Goal: Task Accomplishment & Management: Use online tool/utility

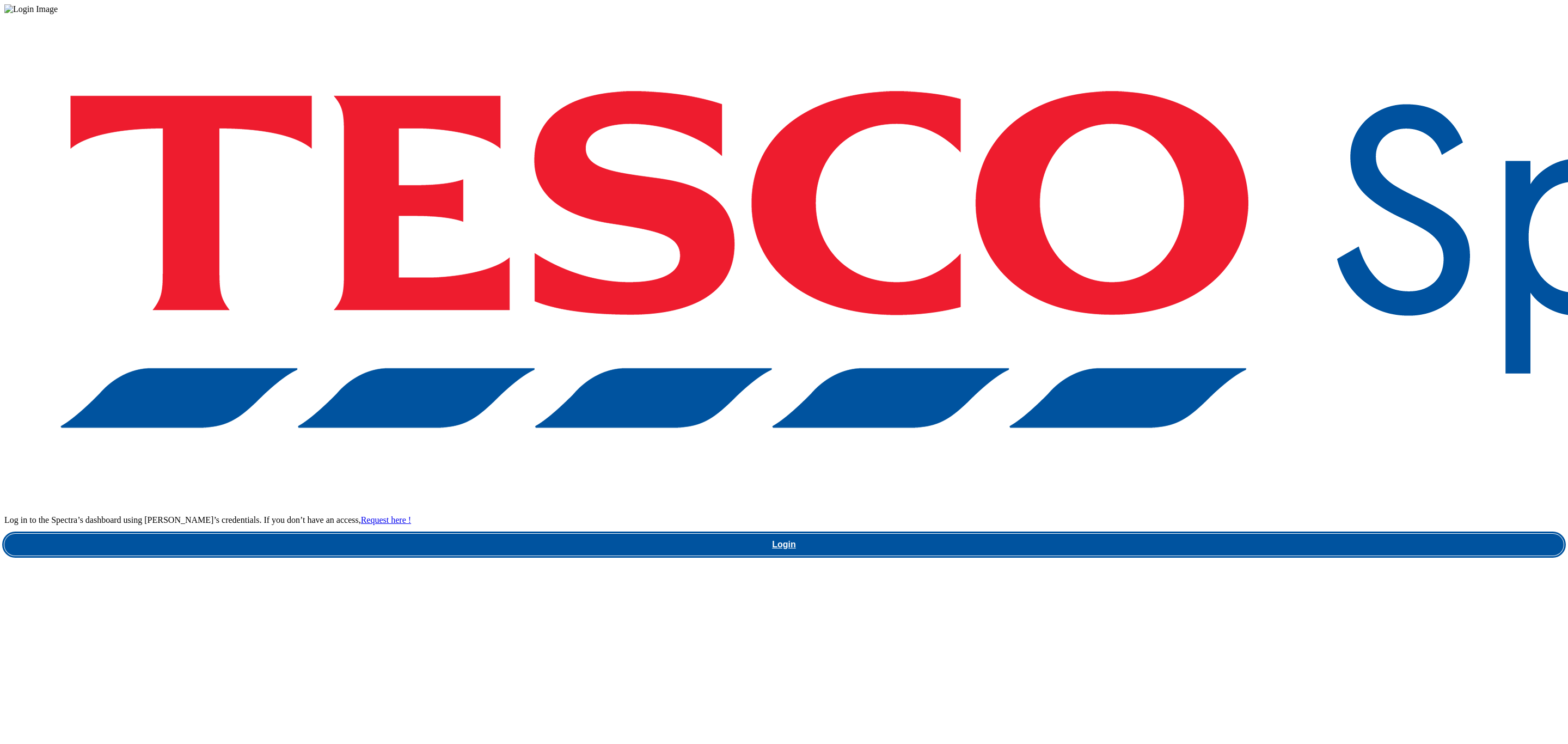
click at [1174, 534] on link "Login" at bounding box center [784, 544] width 1559 height 22
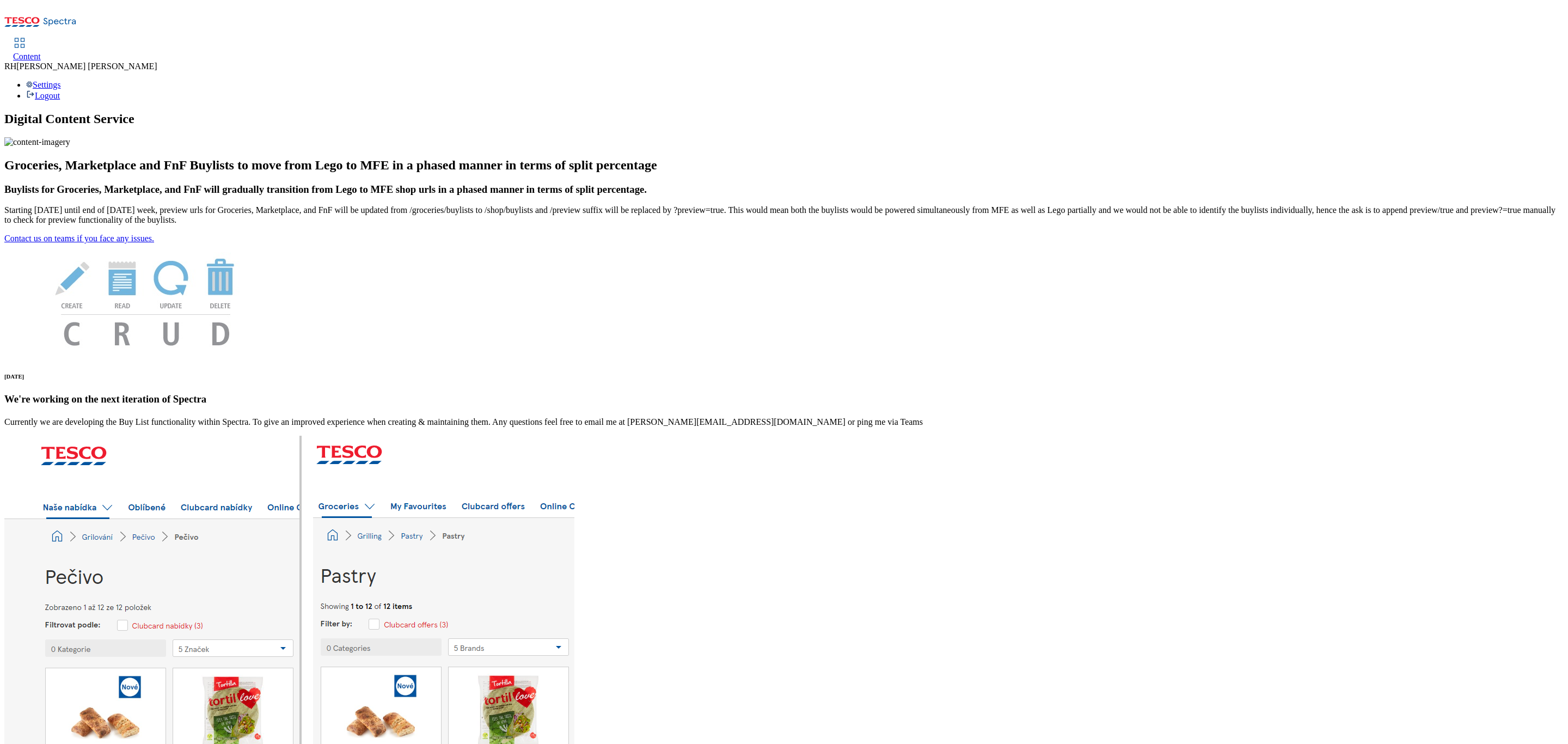
click at [41, 39] on link "Content" at bounding box center [27, 50] width 28 height 23
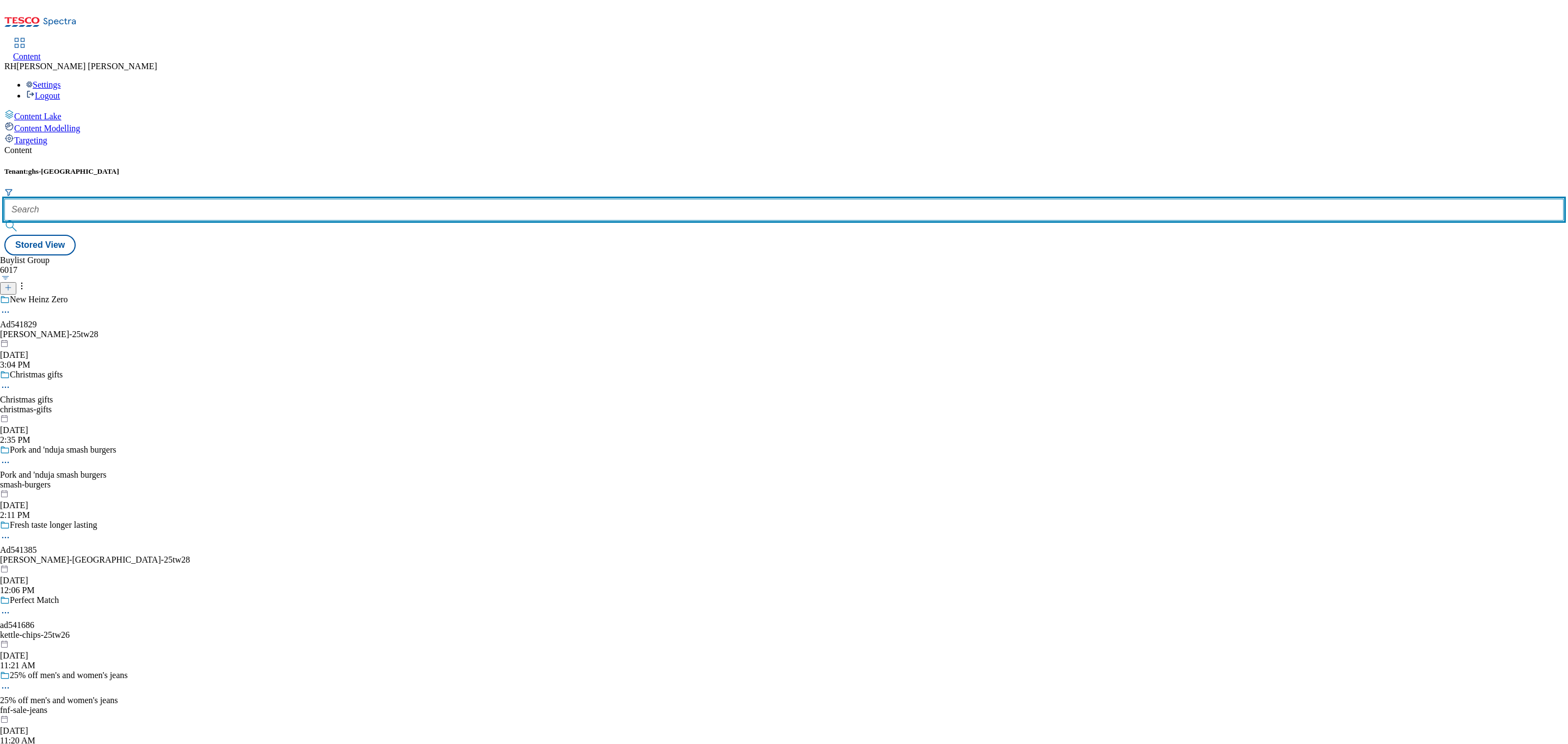
click at [236, 199] on input "text" at bounding box center [784, 210] width 1559 height 22
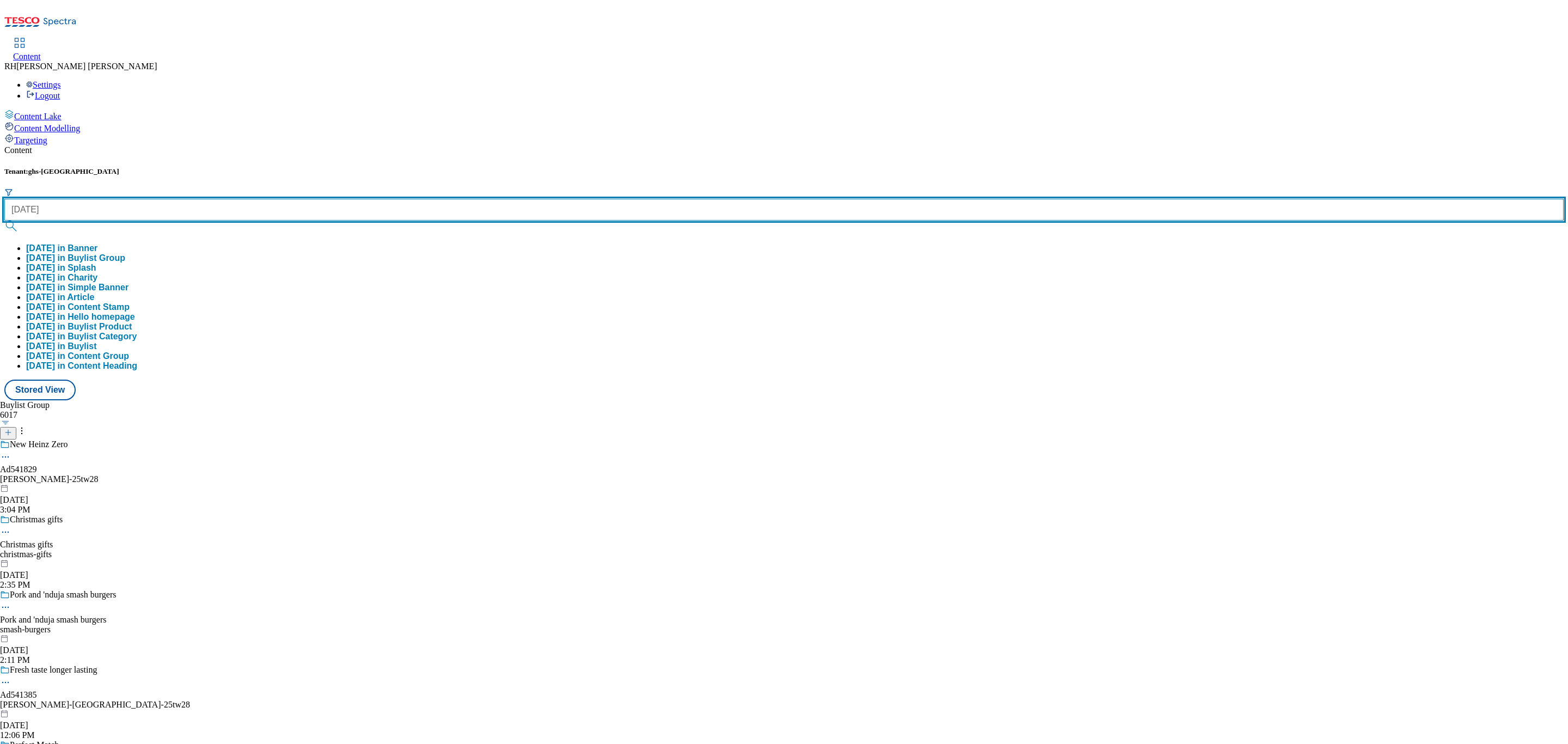
type input "halloween"
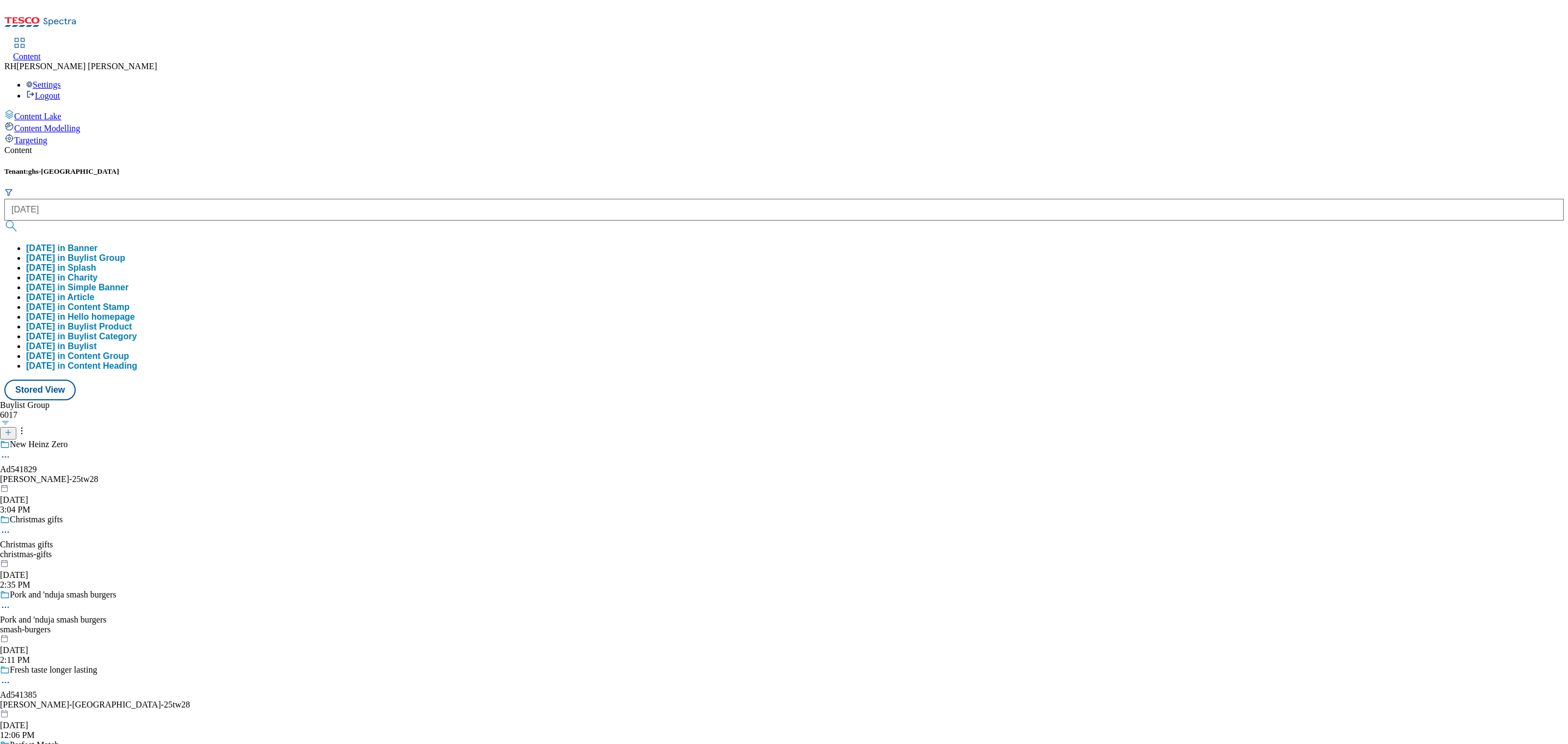
click at [125, 254] on button "halloween in Buylist Group" at bounding box center [76, 258] width 99 height 10
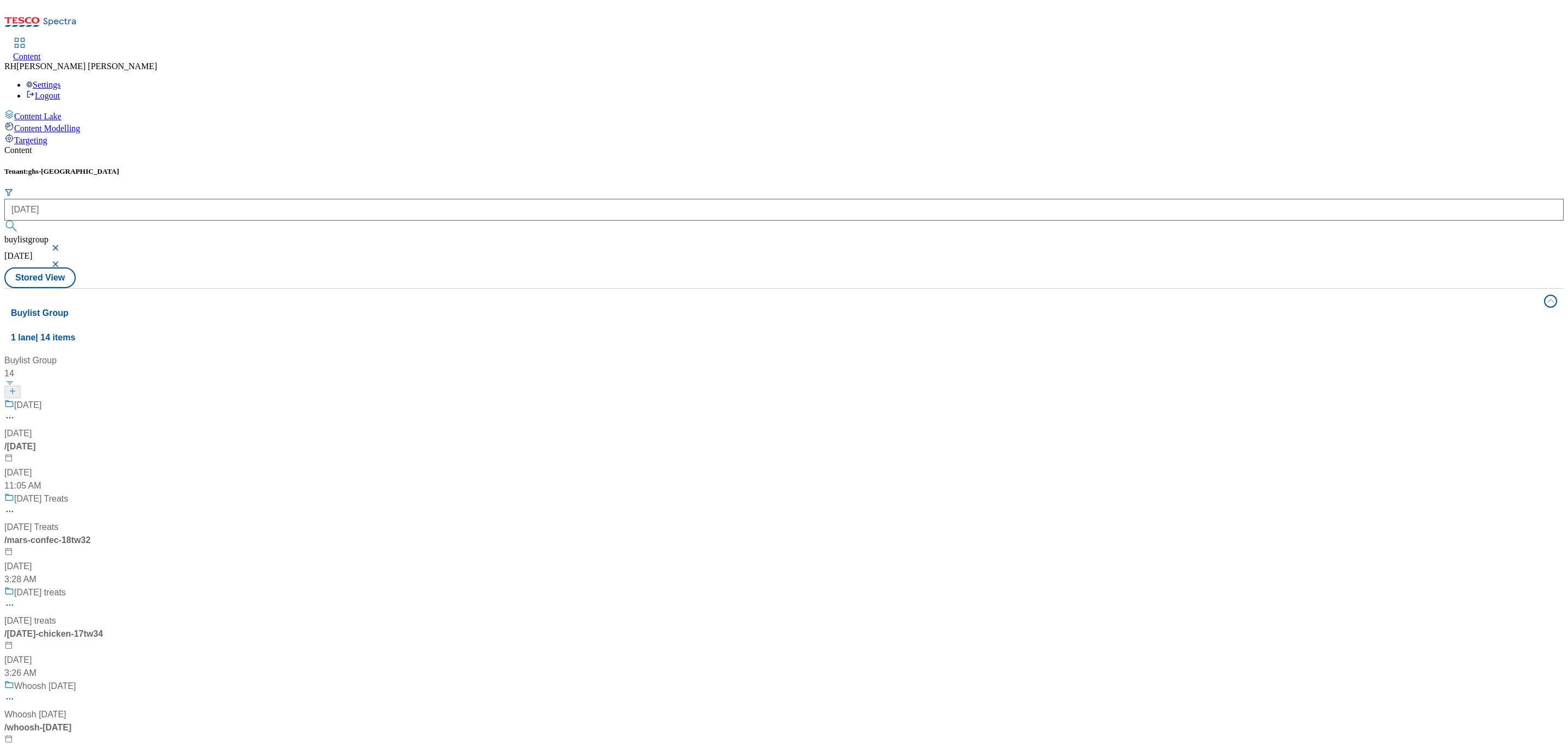
scroll to position [722, 0]
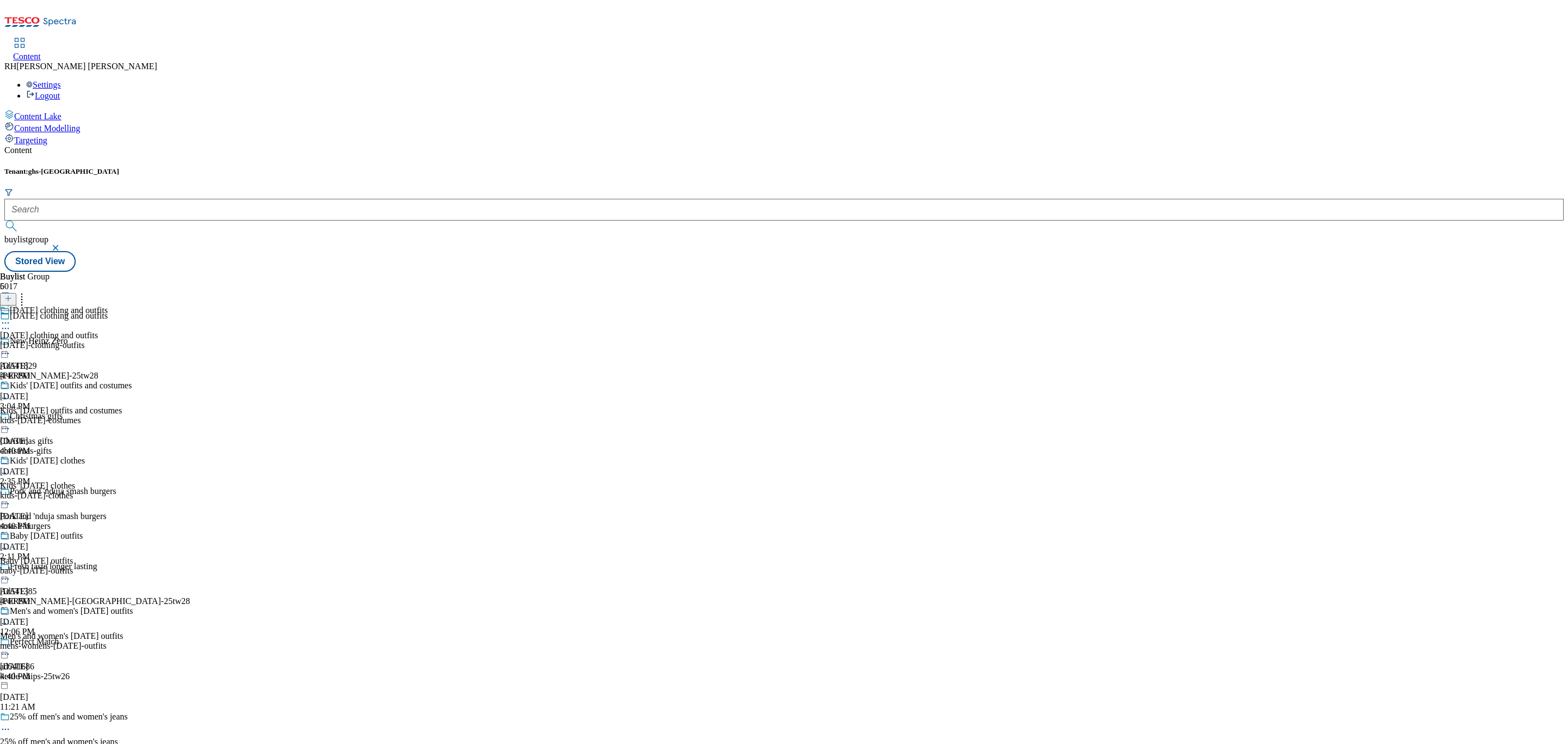
scroll to position [21, 0]
click at [133, 381] on div "Kids' Halloween outfits and costumes Kids' Halloween outfits and costumes kids-…" at bounding box center [66, 418] width 133 height 75
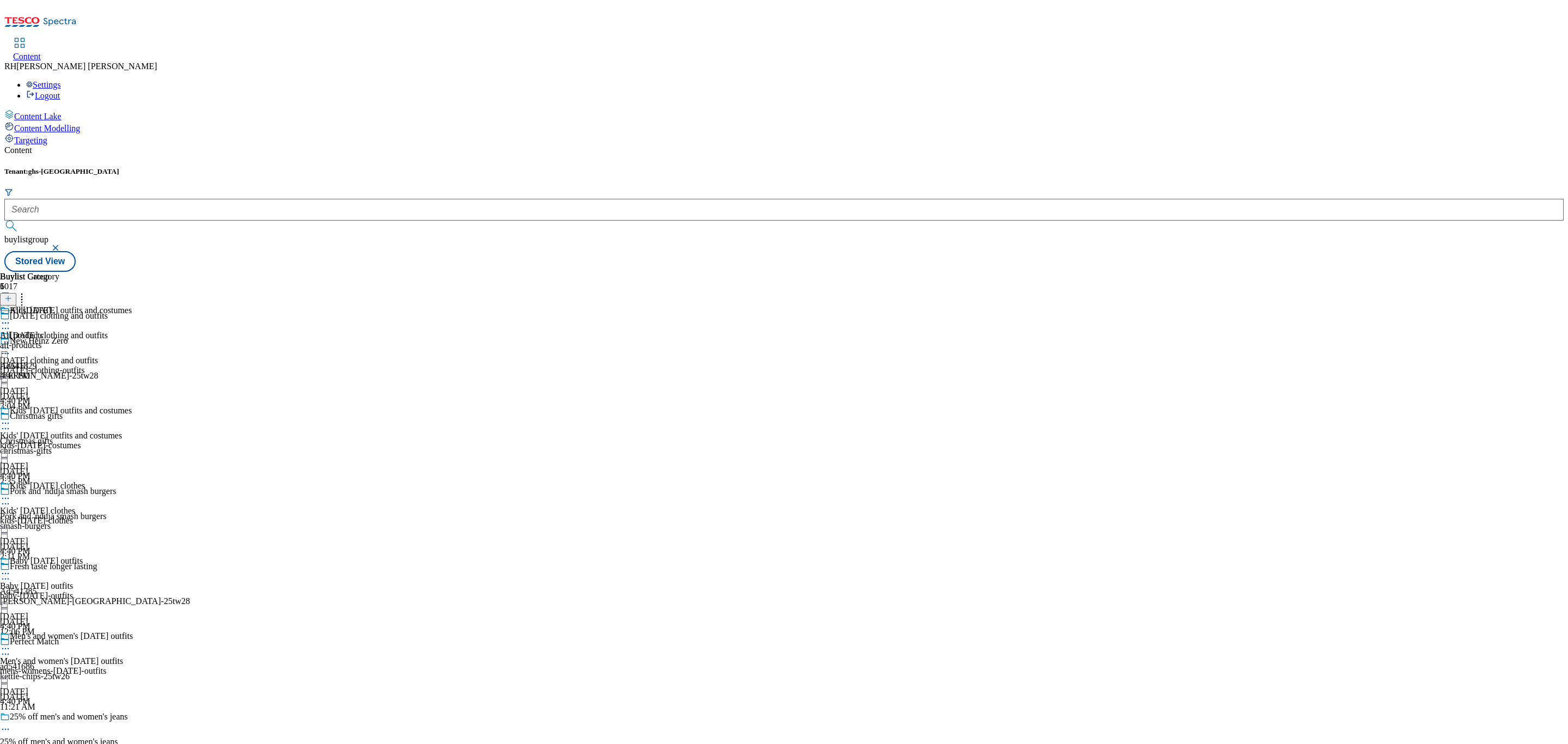
click at [11, 418] on icon at bounding box center [5, 423] width 11 height 11
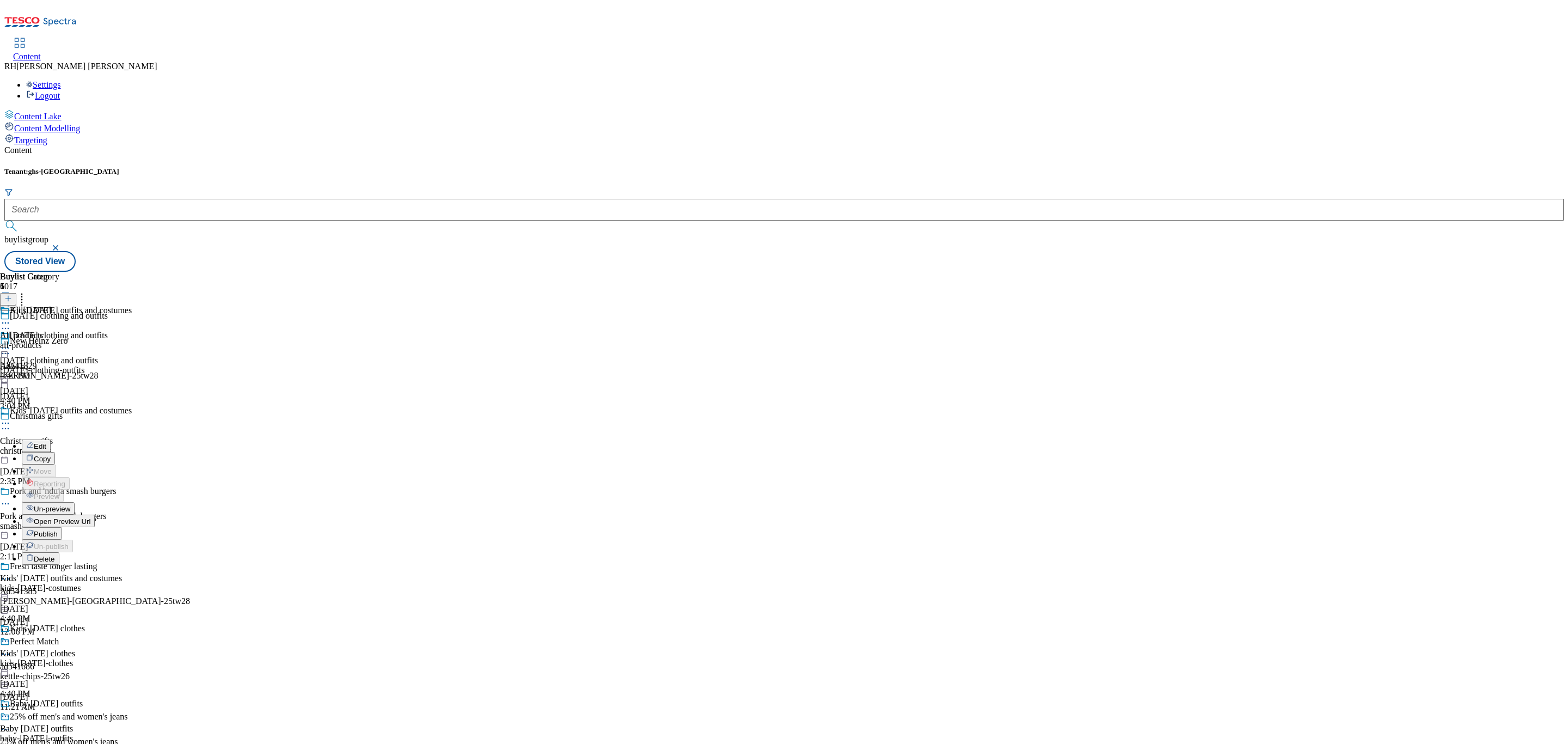
click at [46, 442] on span "Edit" at bounding box center [40, 446] width 12 height 9
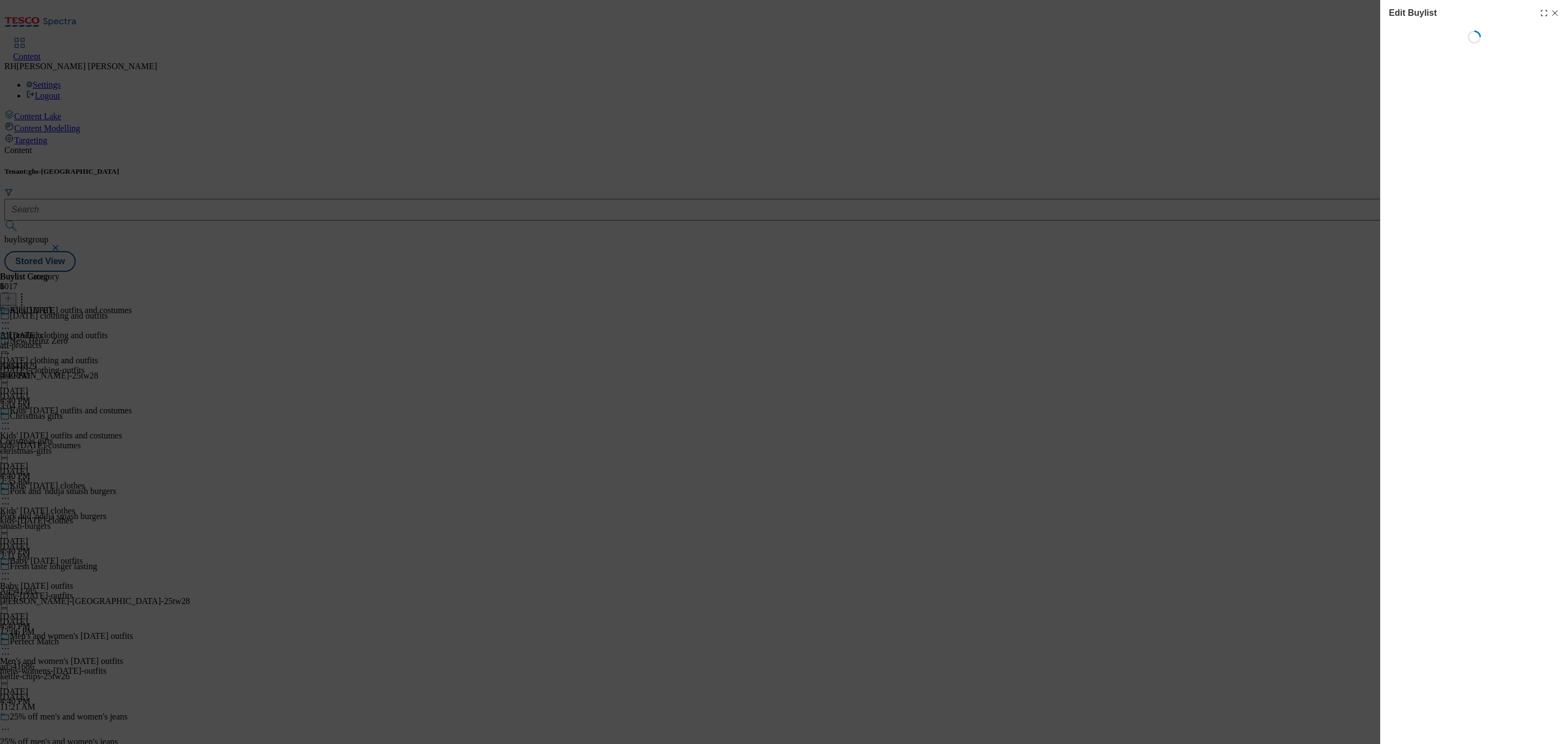
select select "seasonal"
select select "Banner"
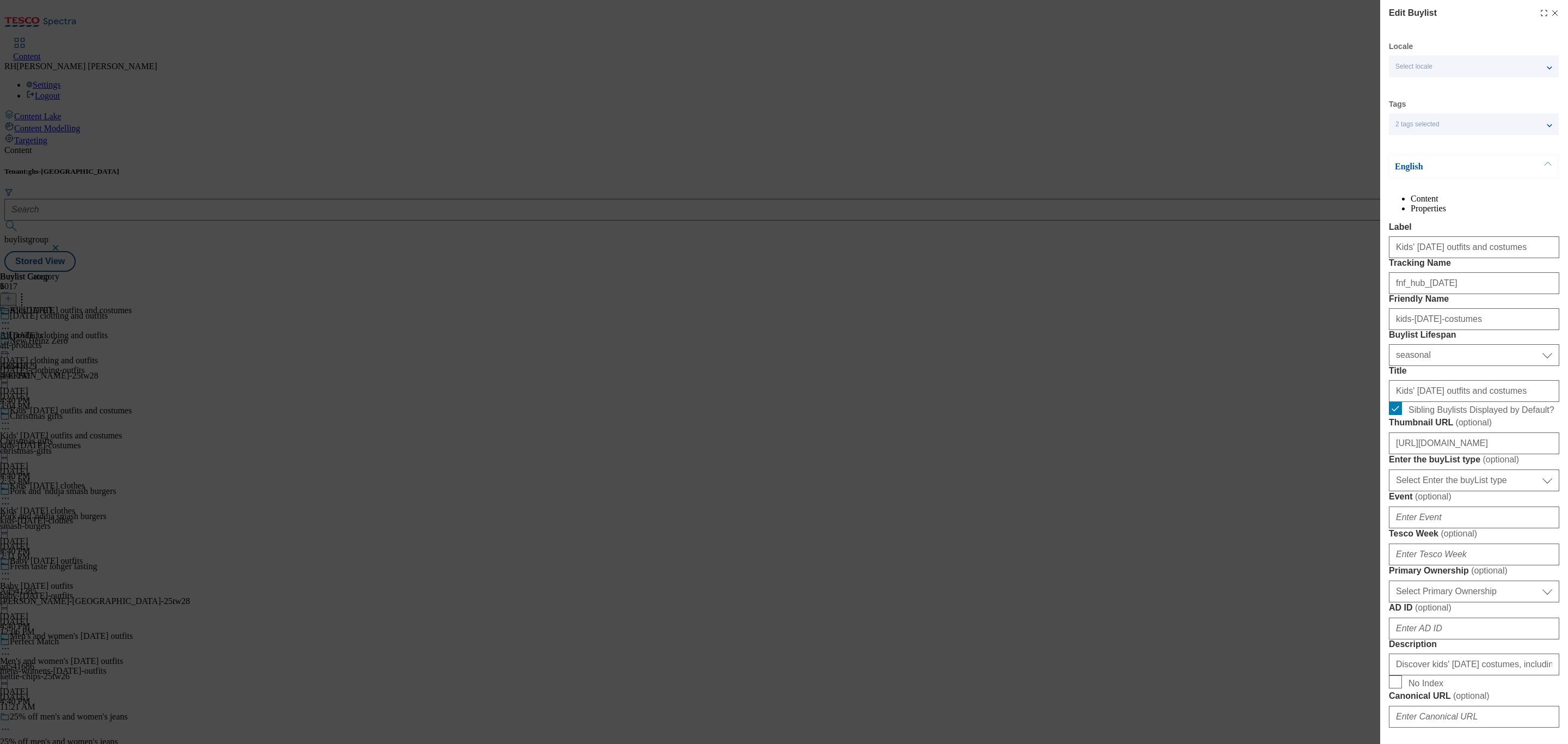
click at [1526, 206] on li "Properties" at bounding box center [1485, 208] width 148 height 10
click at [1448, 203] on li "Content" at bounding box center [1485, 199] width 148 height 10
click at [1502, 193] on div "English Content Properties Label Kids' Halloween outfits and costumes Tracking …" at bounding box center [1474, 673] width 170 height 1036
click at [1502, 213] on li "Properties" at bounding box center [1485, 208] width 148 height 10
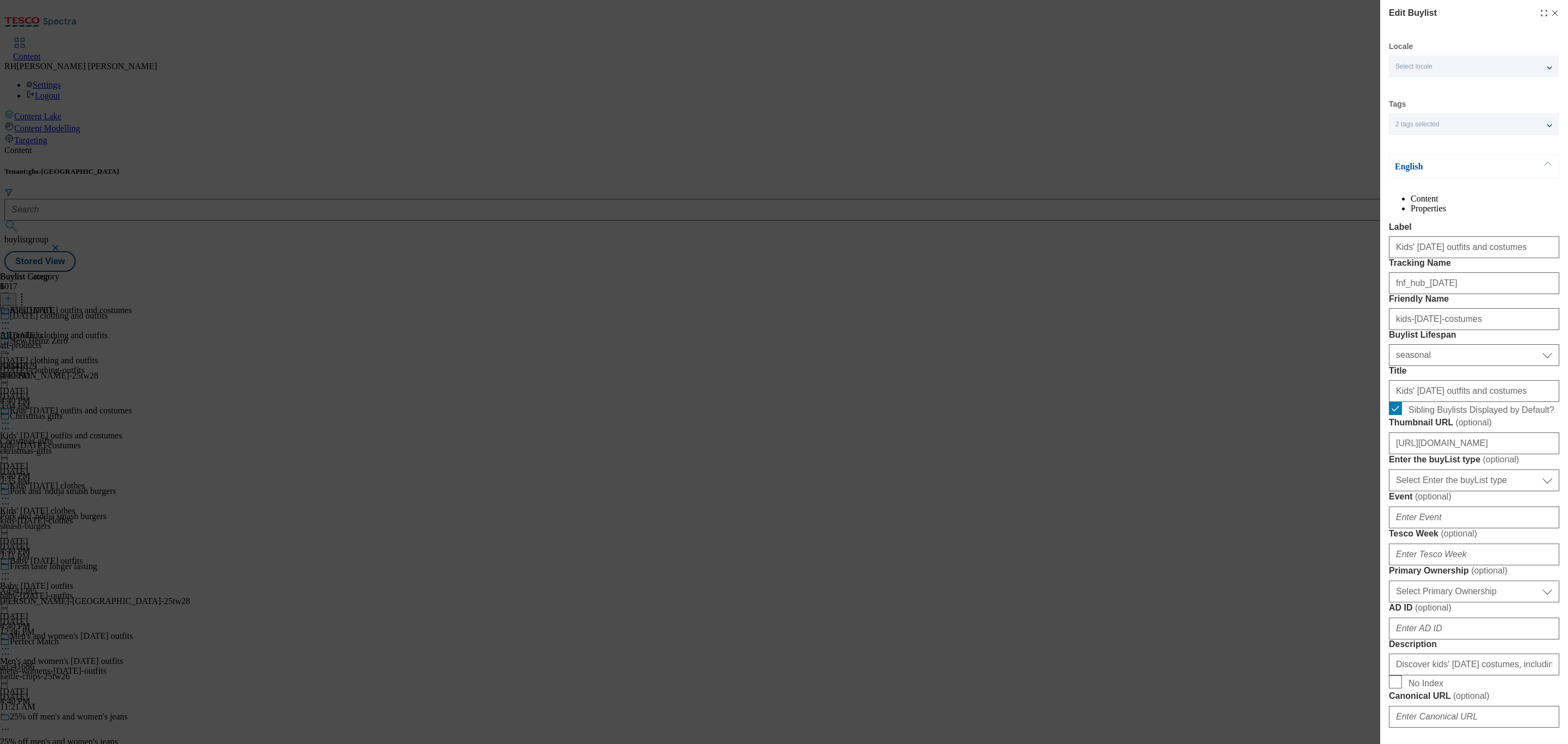
select select "seasonal"
select select "Banner"
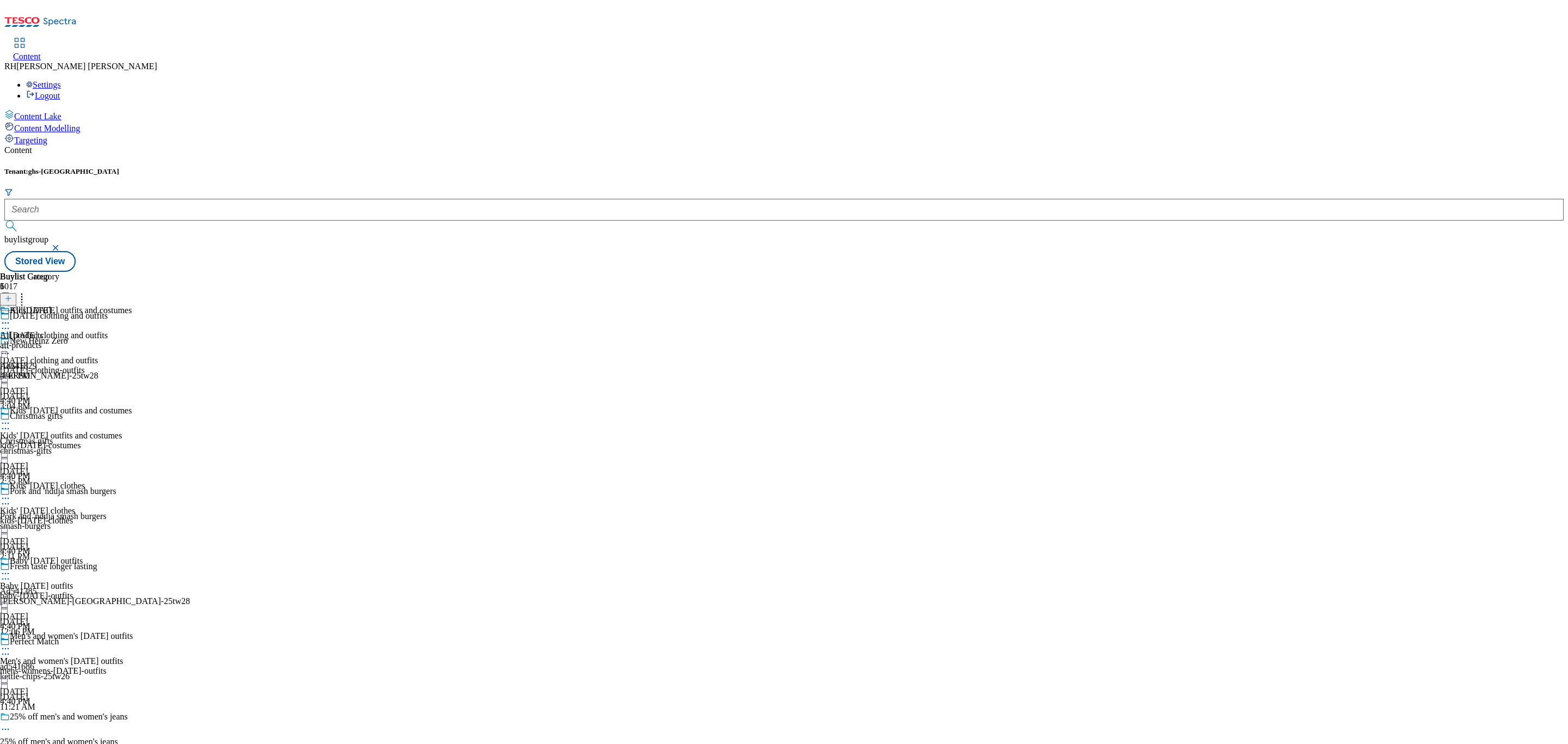
click at [133, 366] on div "halloween-clothing-outfits" at bounding box center [66, 370] width 133 height 10
